Goal: Information Seeking & Learning: Find specific fact

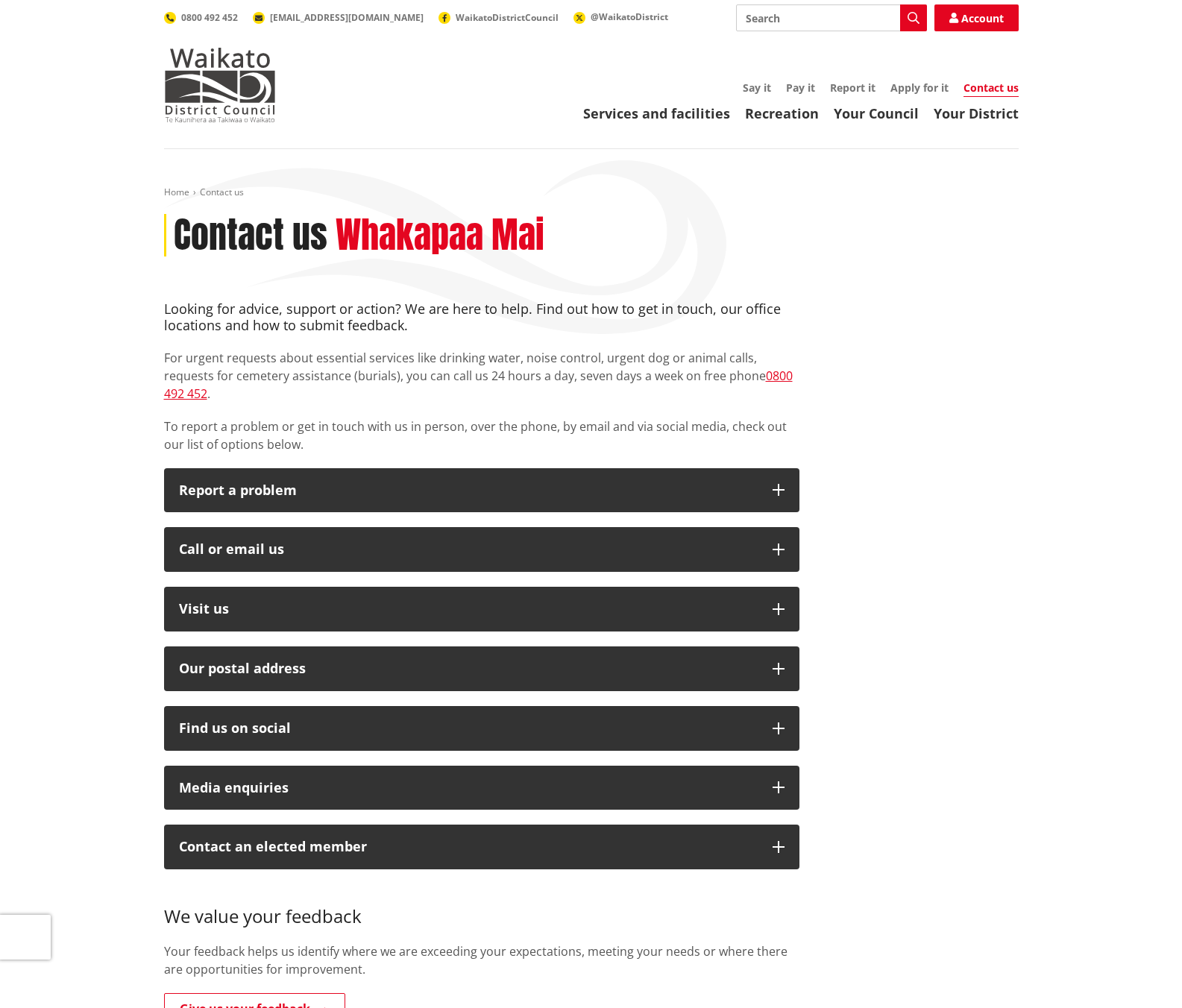
click at [776, 15] on input "Search" at bounding box center [832, 18] width 191 height 27
type input "gst"
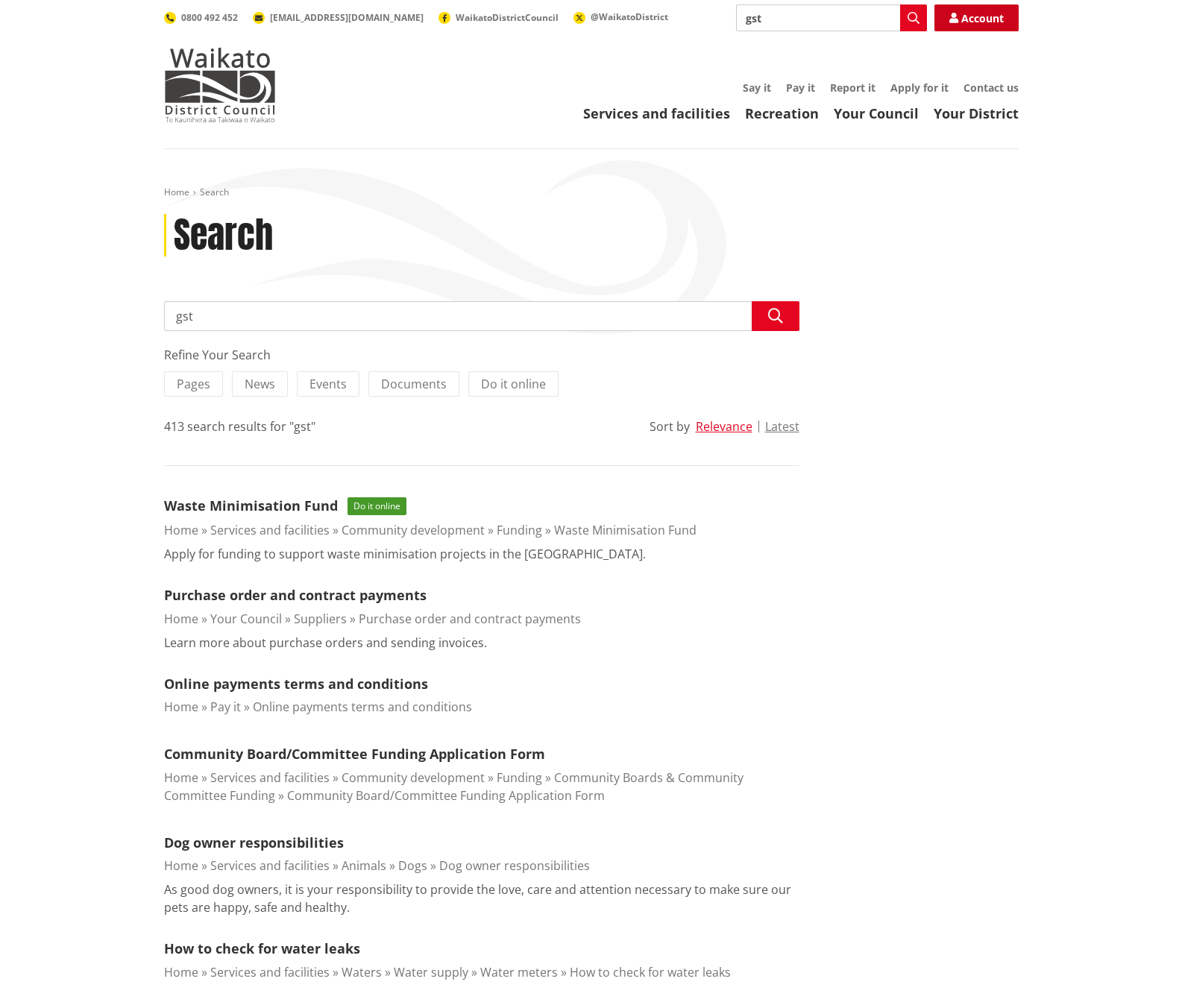
click at [966, 14] on link "Account" at bounding box center [977, 18] width 84 height 27
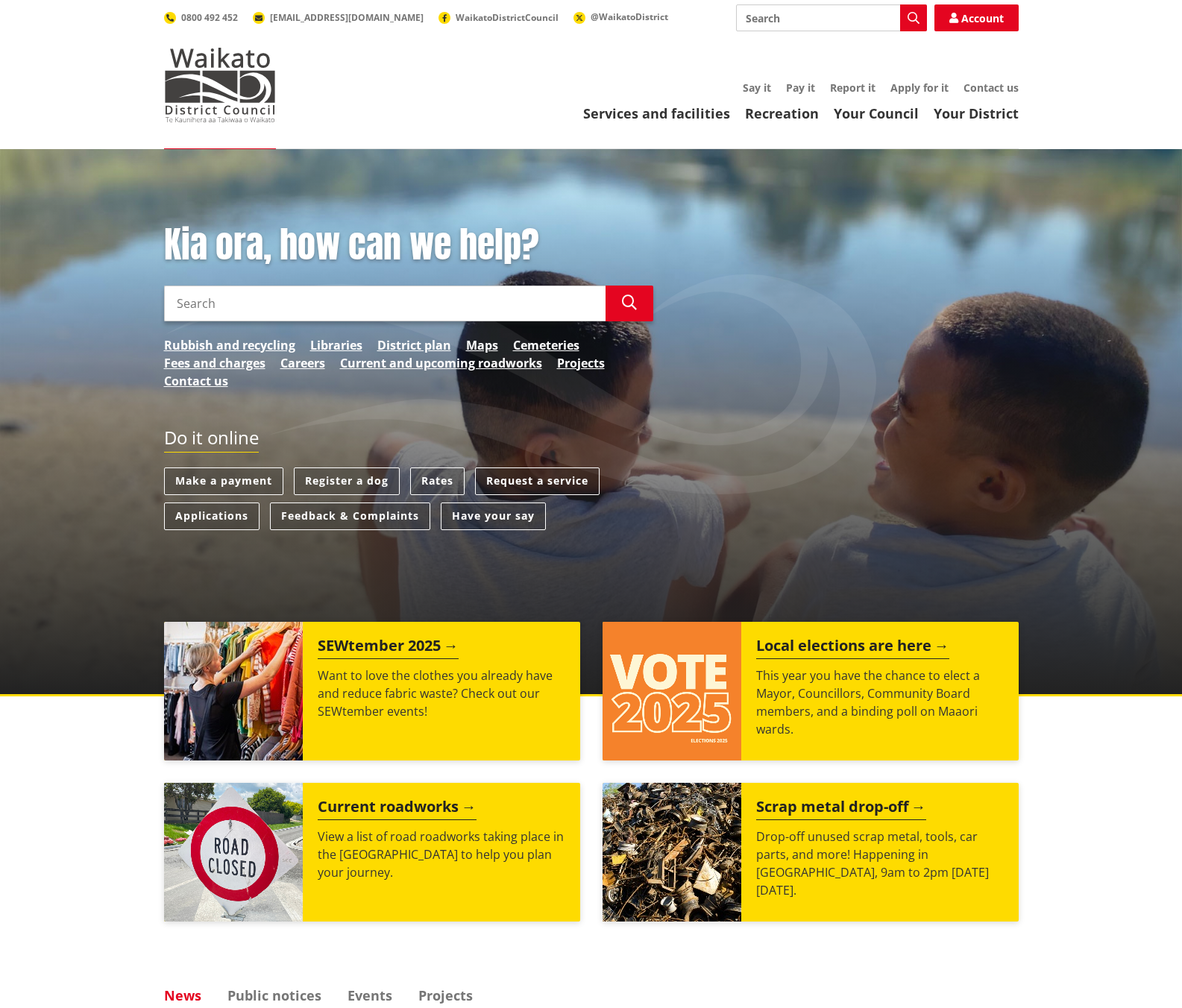
click at [246, 308] on input "Search" at bounding box center [385, 303] width 441 height 36
type input "what is the gst number"
click at [625, 302] on icon "button" at bounding box center [630, 303] width 15 height 15
click at [339, 291] on input "what is the gst number" at bounding box center [385, 303] width 441 height 36
drag, startPoint x: 614, startPoint y: 302, endPoint x: 627, endPoint y: 304, distance: 13.2
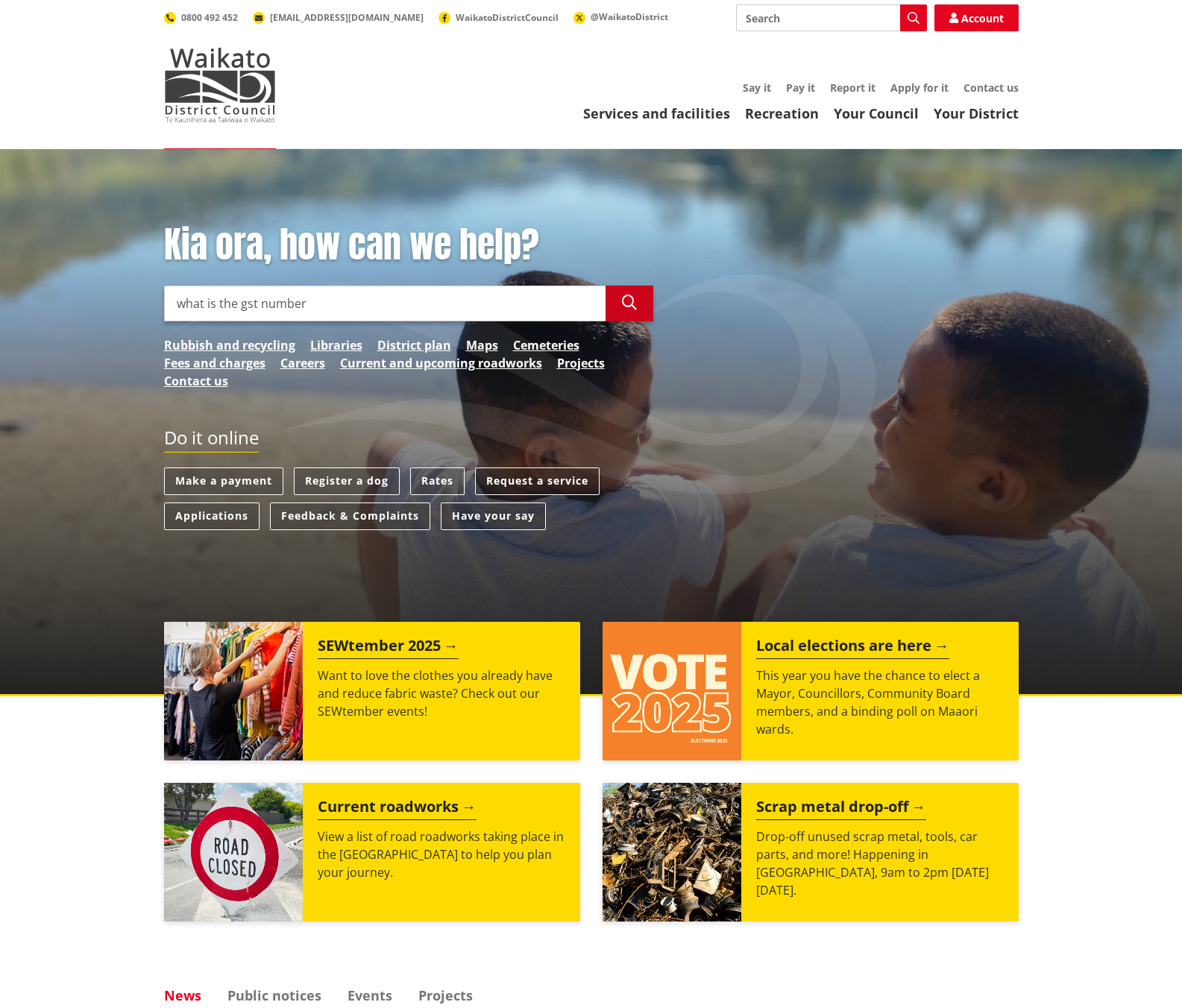
click at [620, 303] on button "Search" at bounding box center [630, 303] width 48 height 36
click at [629, 304] on icon "button" at bounding box center [630, 303] width 15 height 15
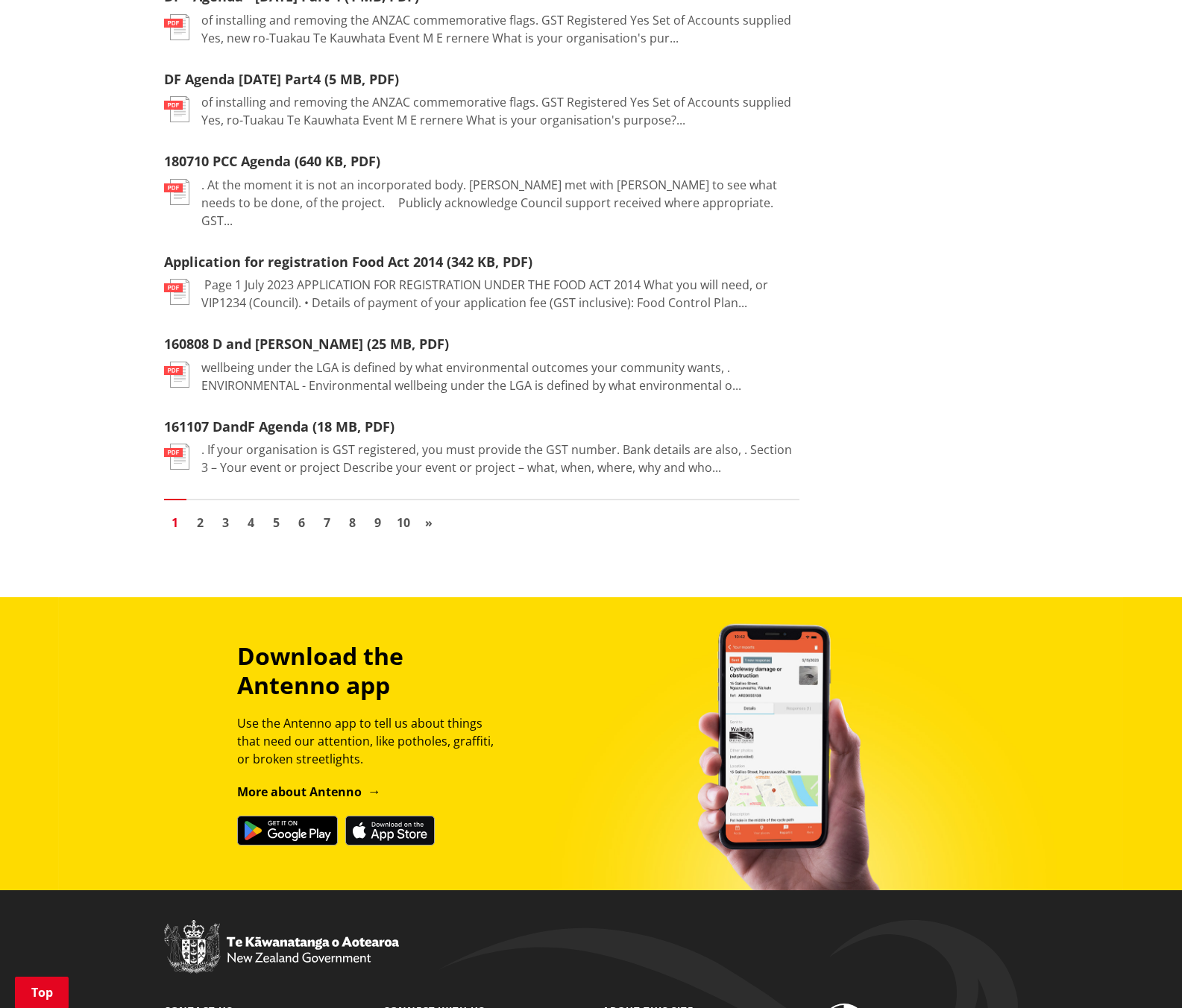
scroll to position [1800, 0]
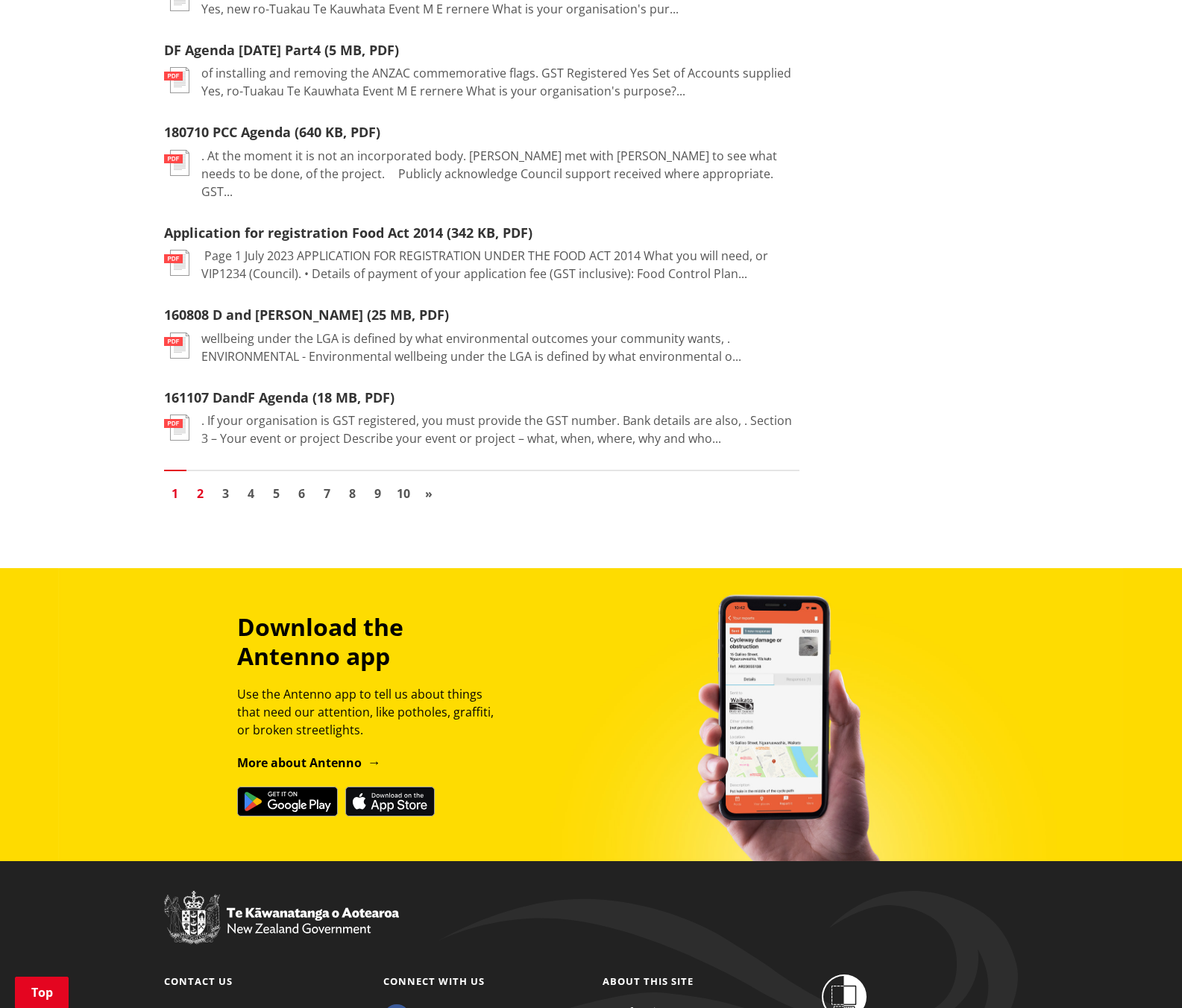
click at [196, 482] on link "2" at bounding box center [200, 493] width 22 height 22
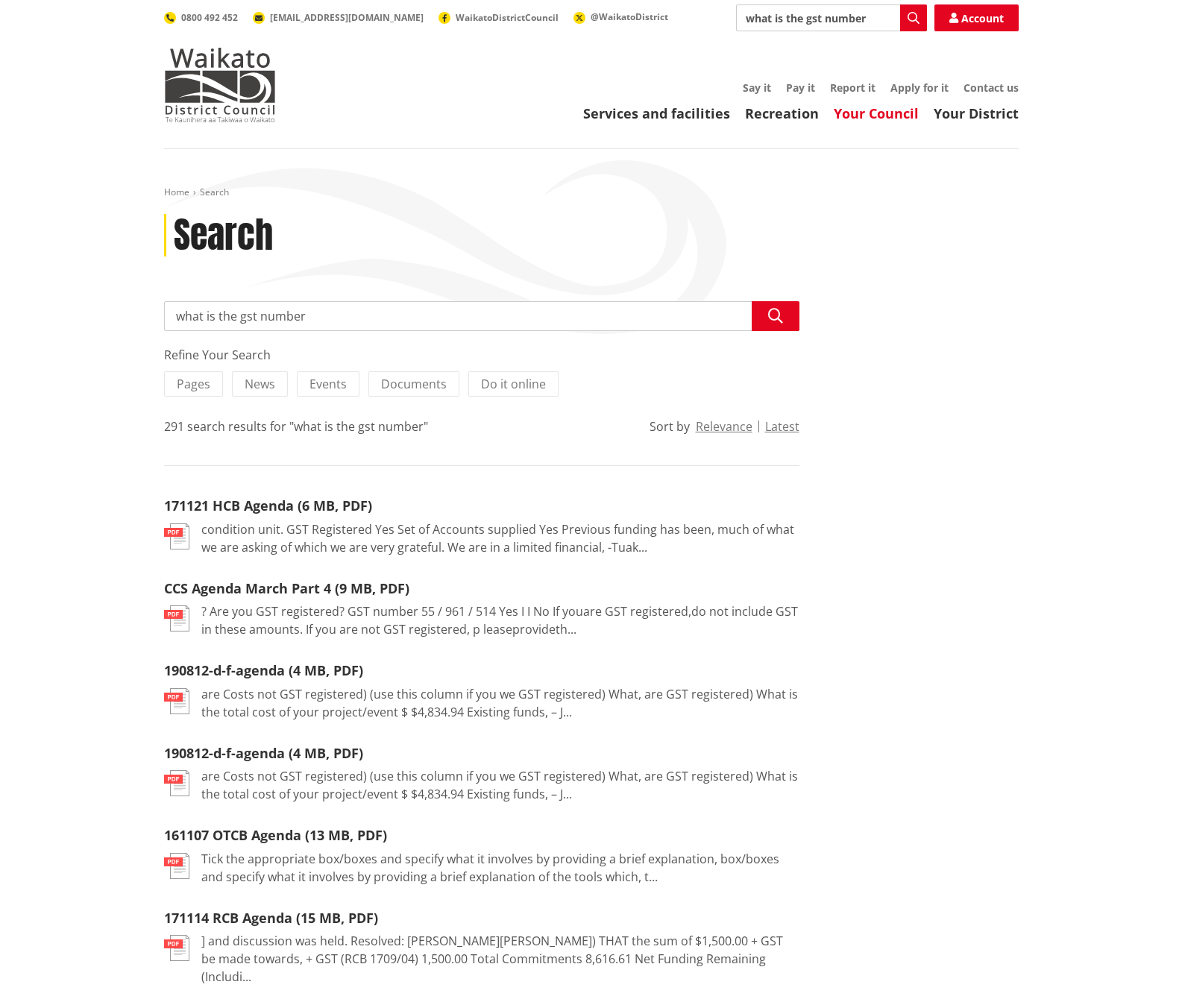
click at [885, 114] on link "Your Council" at bounding box center [876, 113] width 85 height 18
